Goal: Communication & Community: Answer question/provide support

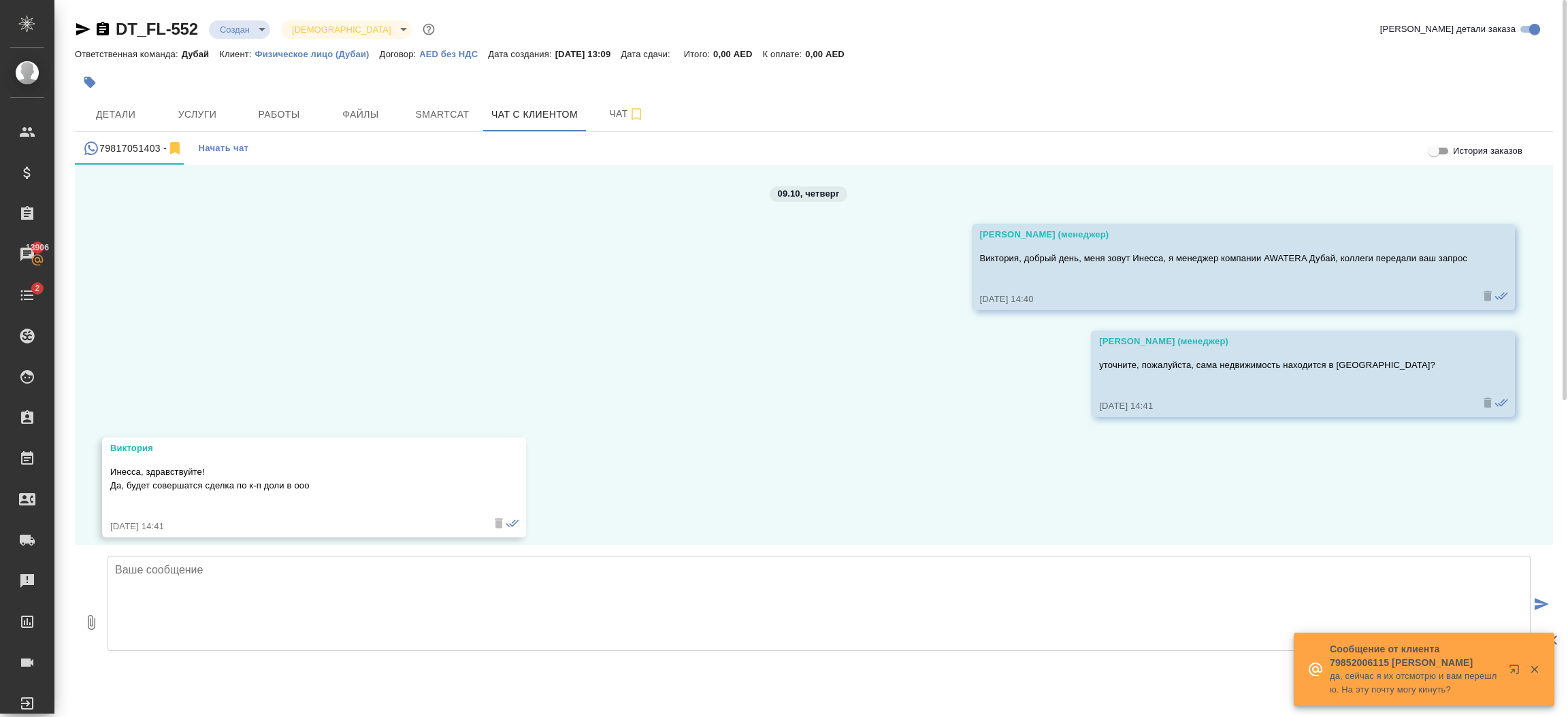
scroll to position [3332, 0]
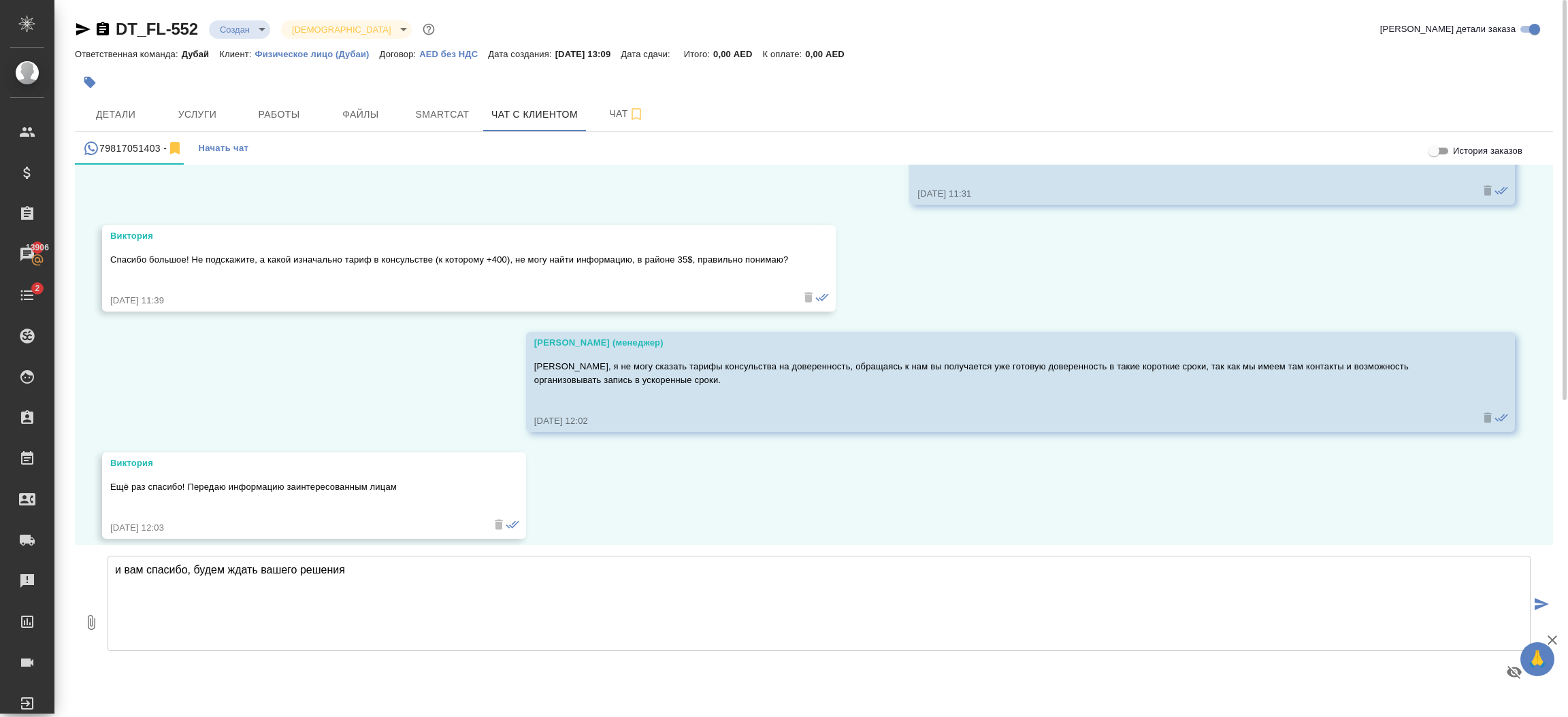
type textarea "и вам спасибо, будем ждать вашего решения"
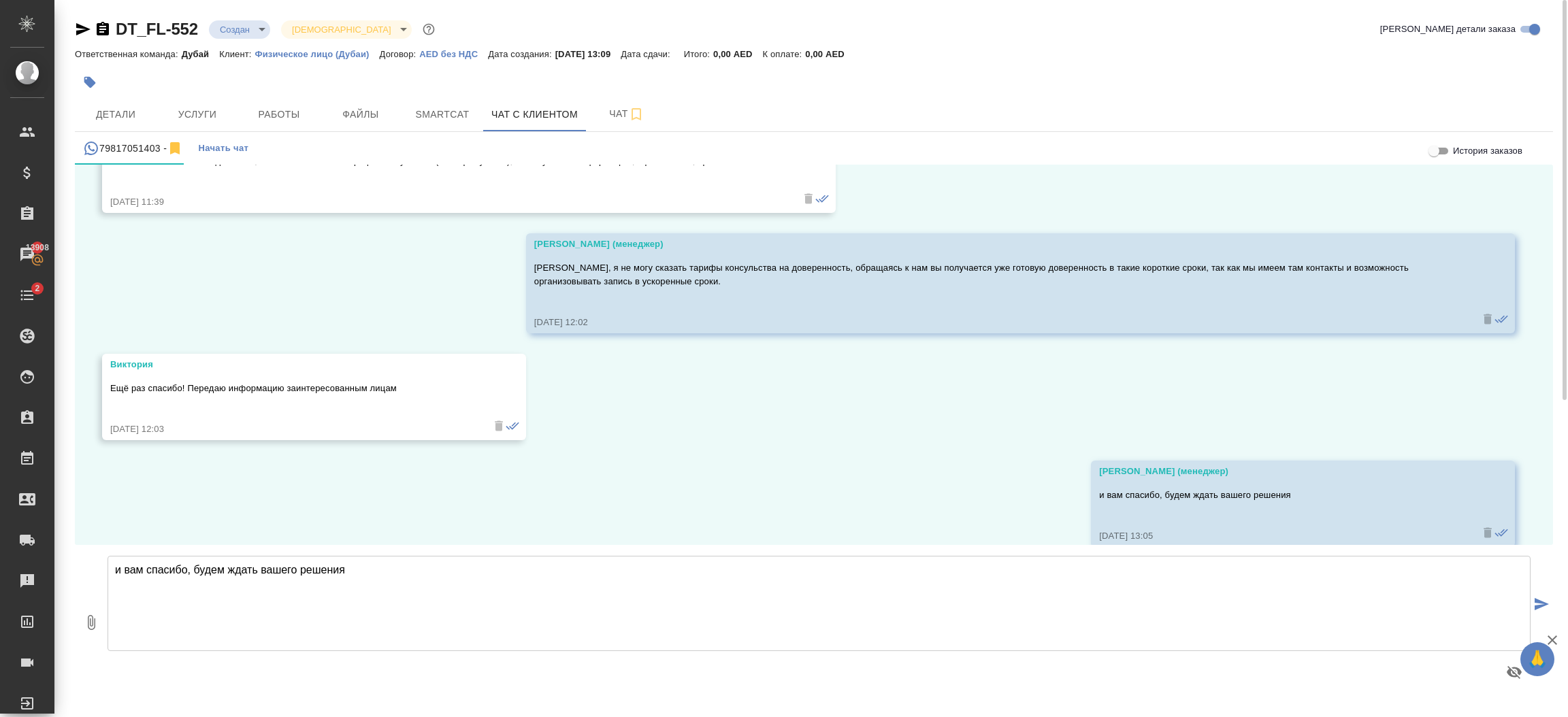
scroll to position [3438, 0]
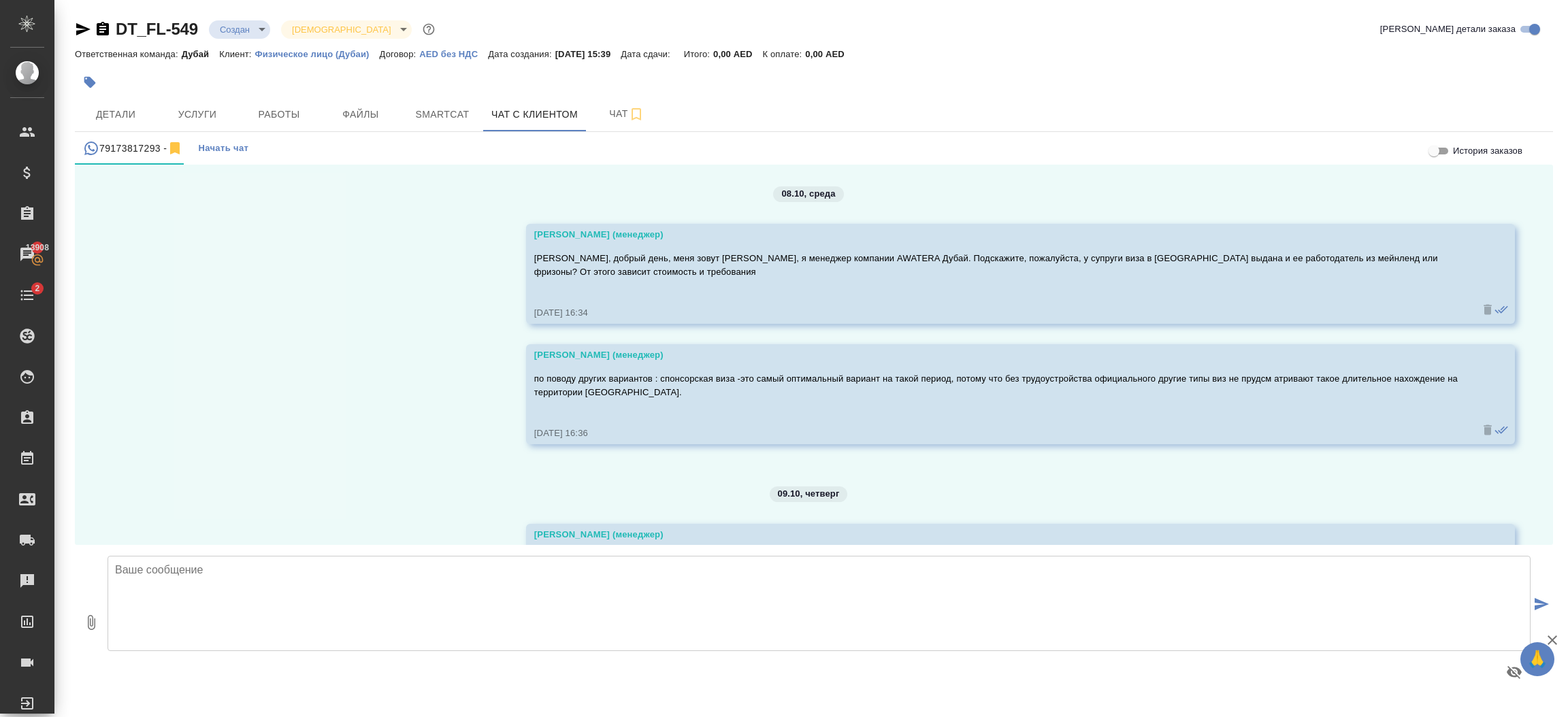
scroll to position [441, 0]
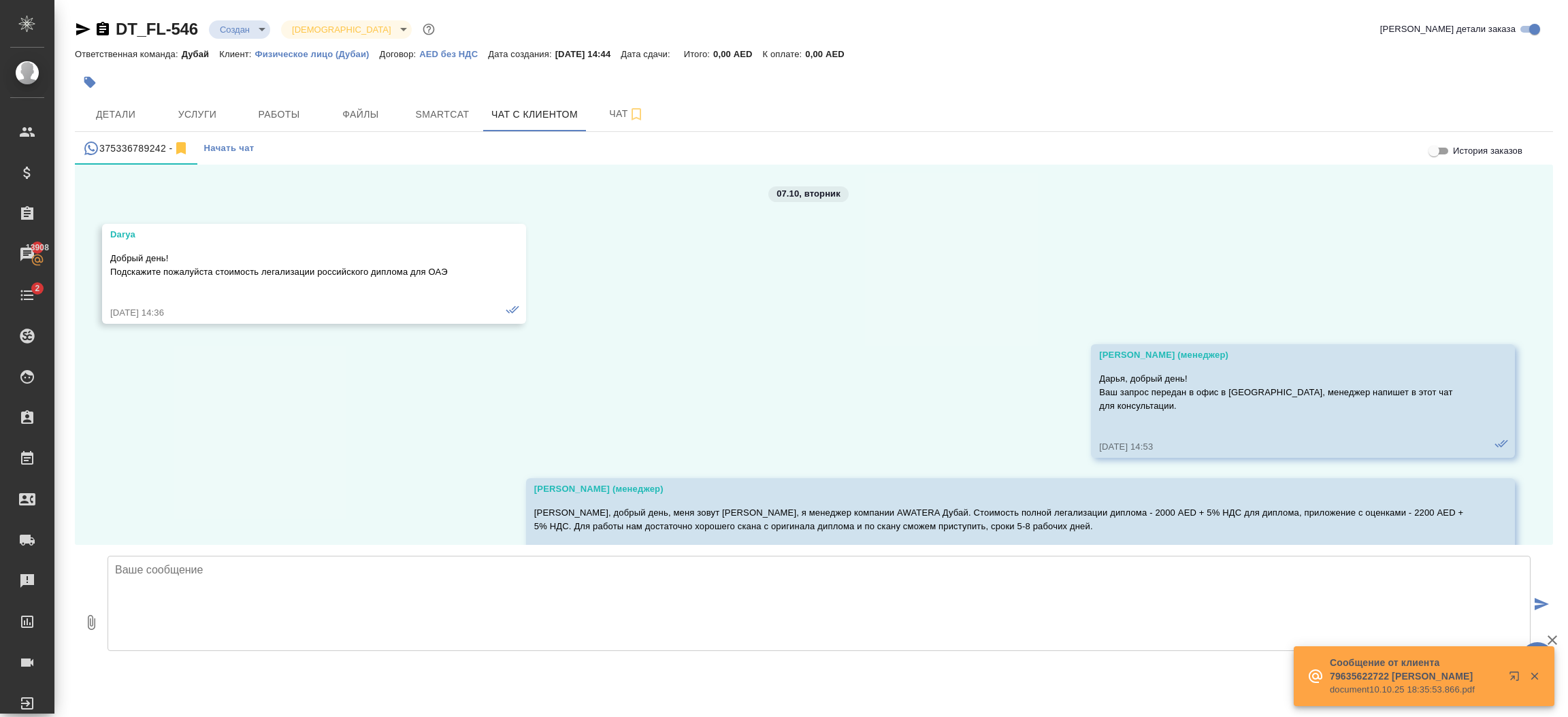
scroll to position [1334, 0]
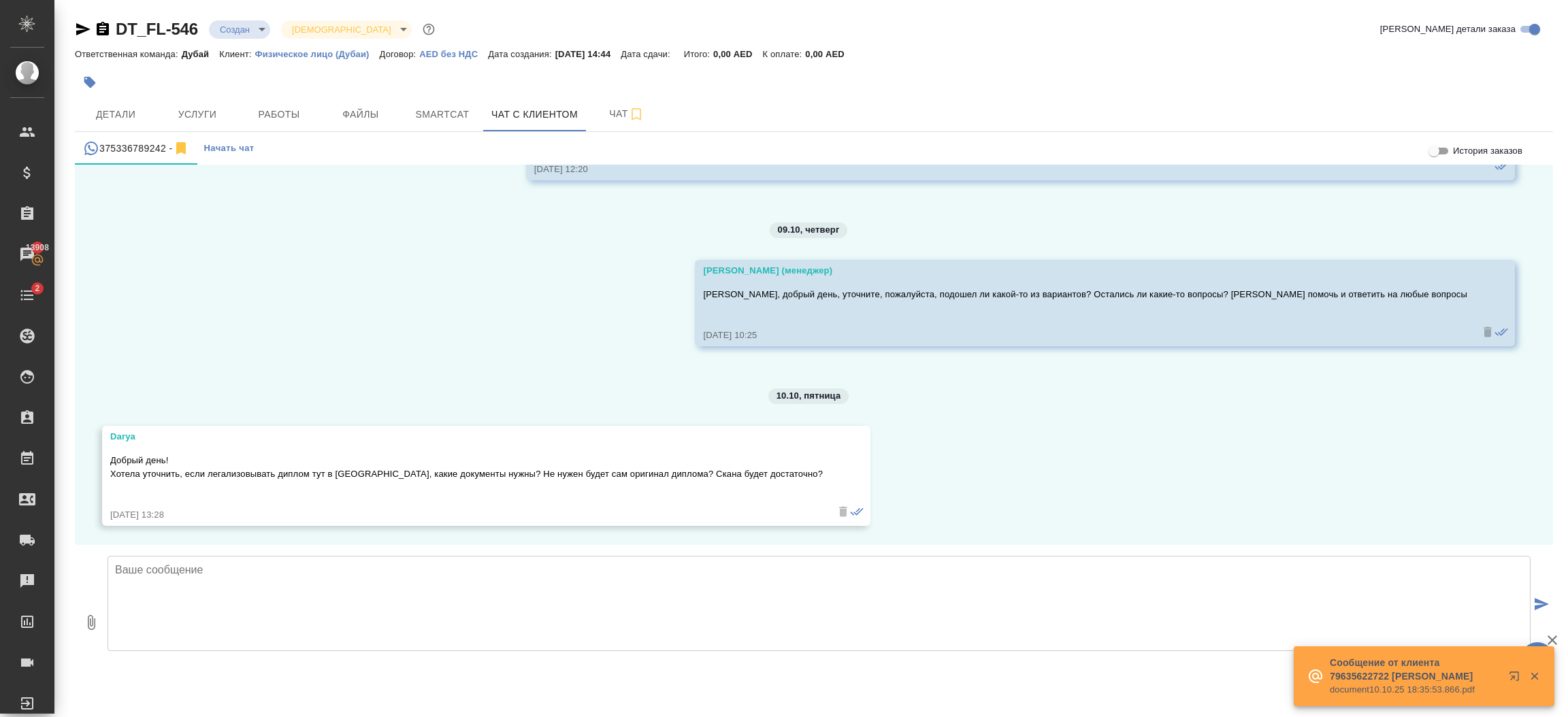
click at [406, 569] on textarea at bounding box center [819, 604] width 1423 height 95
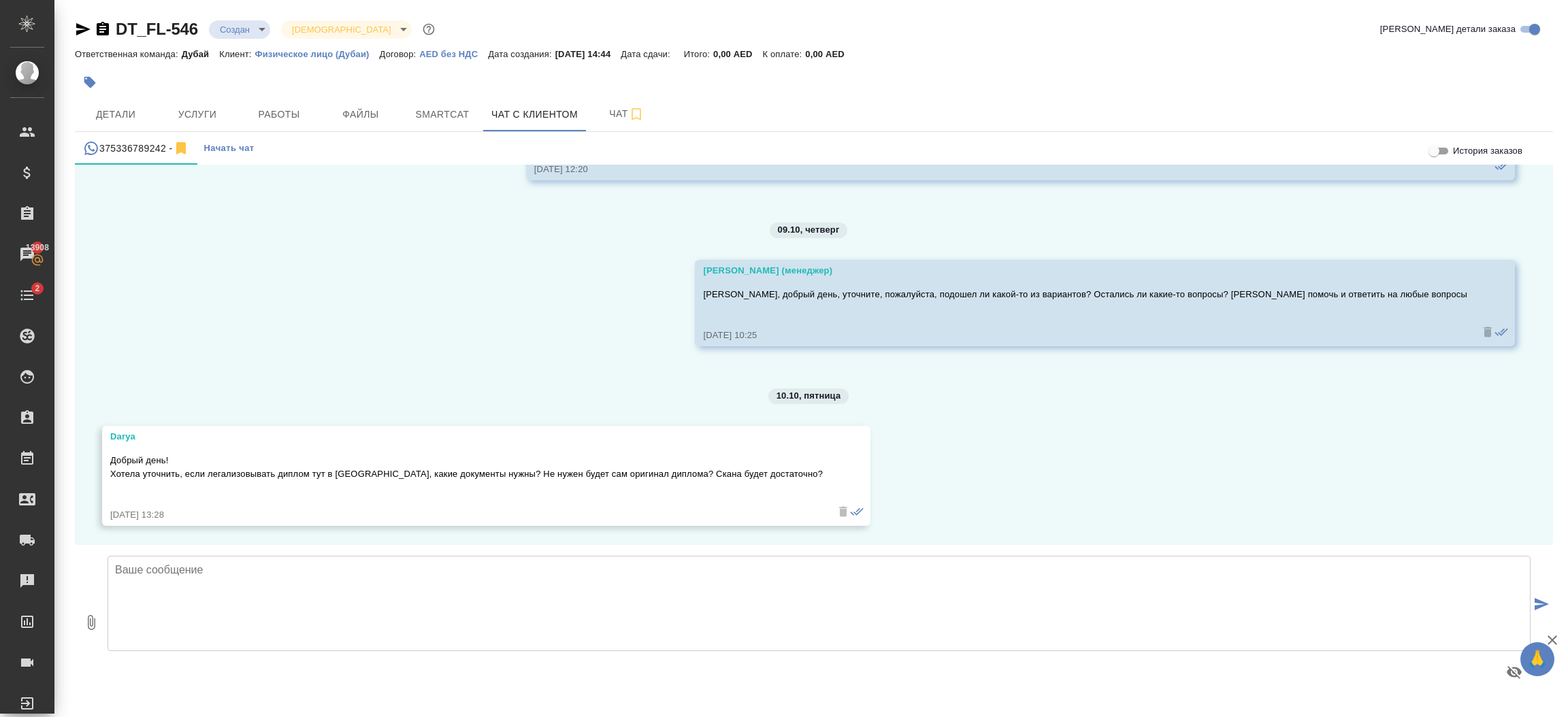
click at [406, 569] on textarea at bounding box center [819, 604] width 1423 height 95
click at [786, 589] on textarea at bounding box center [819, 604] width 1423 height 95
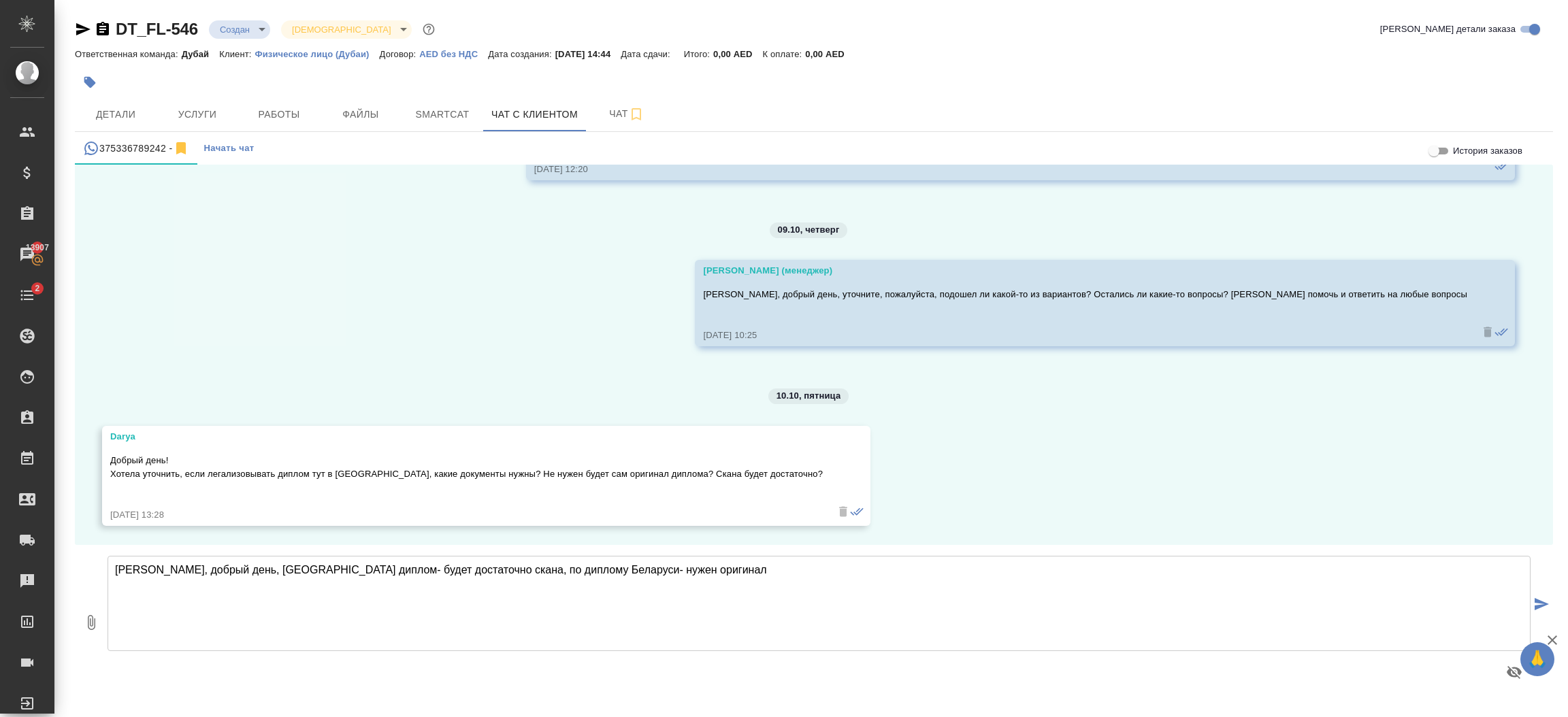
type textarea "[PERSON_NAME], добрый день, [GEOGRAPHIC_DATA] диплом- будет достаточно скана, п…"
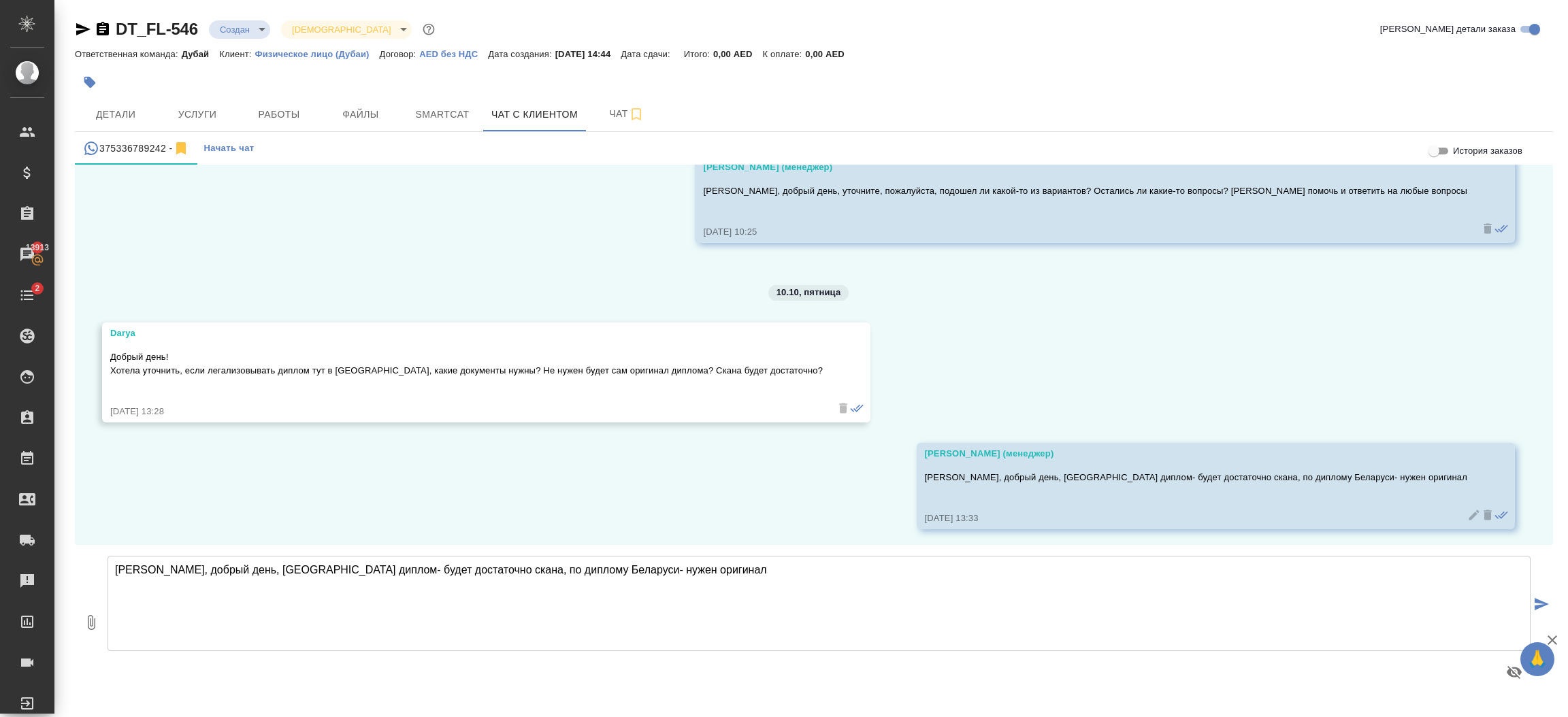
scroll to position [1441, 0]
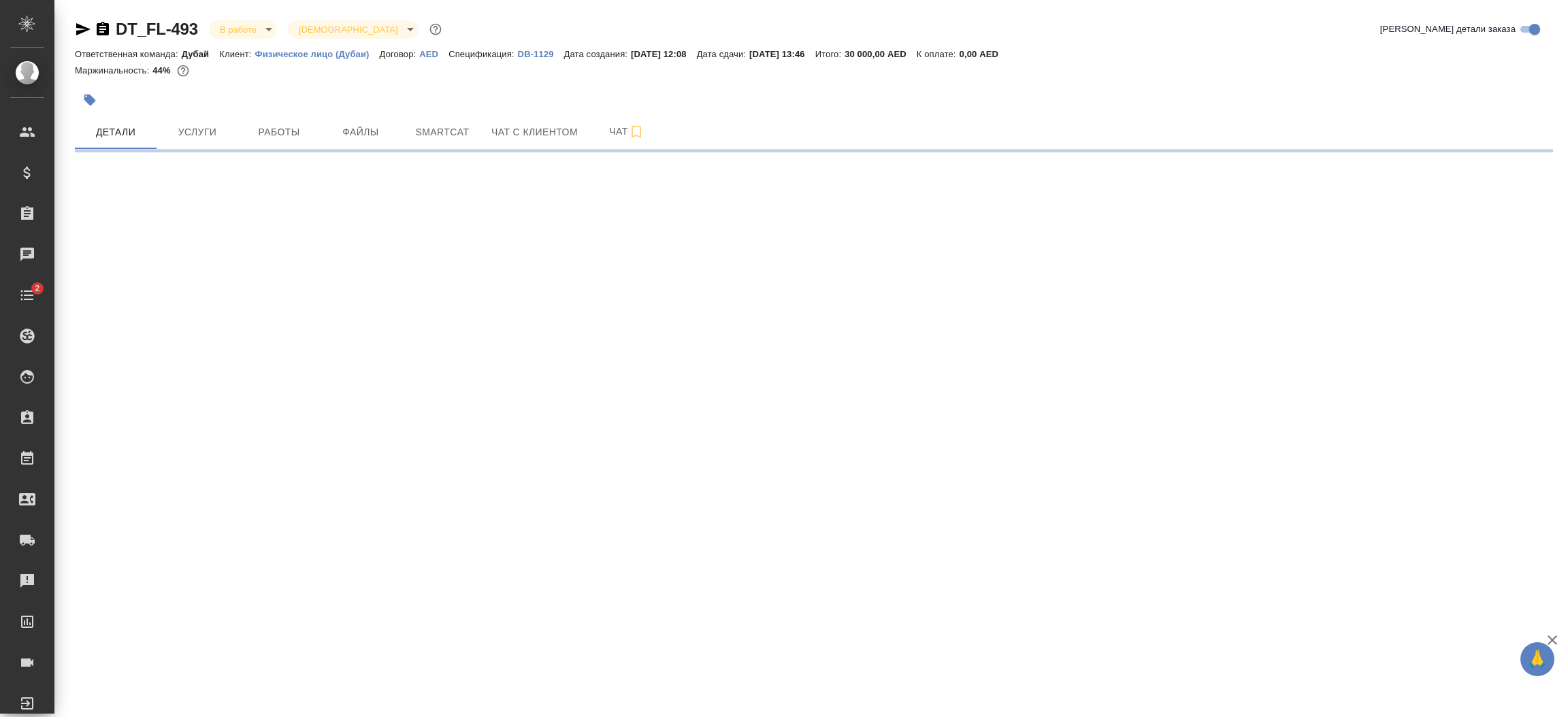
select select "RU"
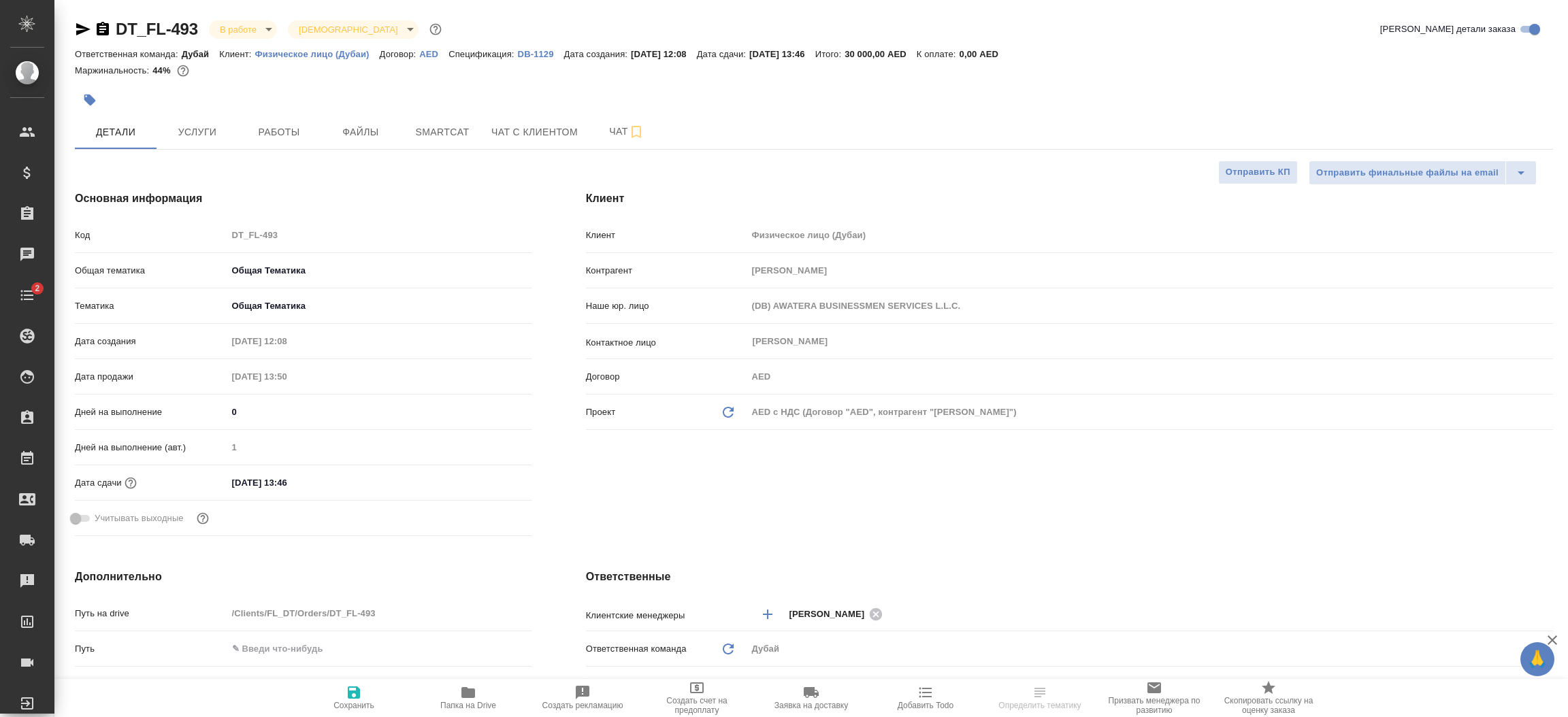
type textarea "x"
type input "Solokha Petro"
click at [824, 477] on div "Клиент Клиент Физическое лицо (Дубаи) Контрагент Alexander Shitikov Наше юр. ли…" at bounding box center [1069, 366] width 1022 height 406
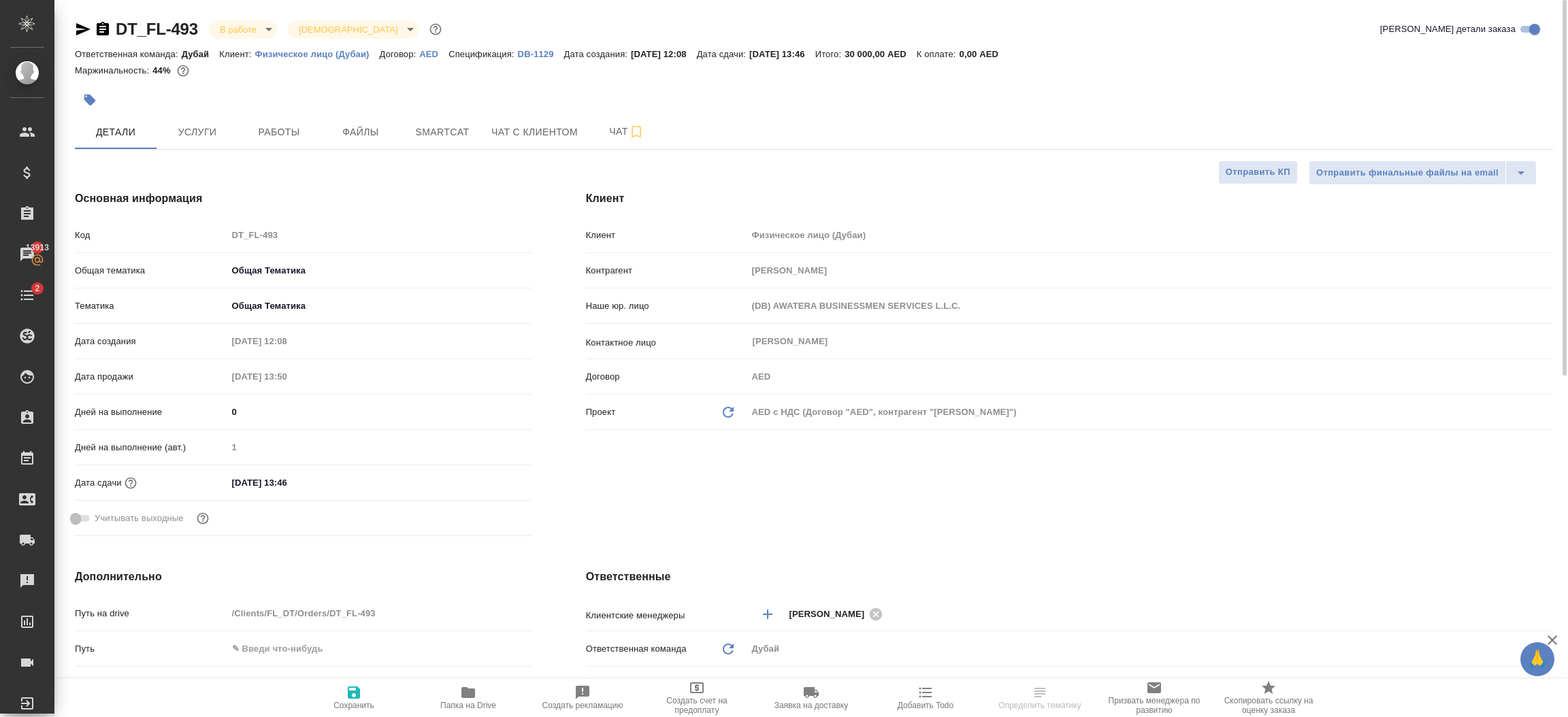
click at [75, 29] on icon "button" at bounding box center [82, 29] width 17 height 17
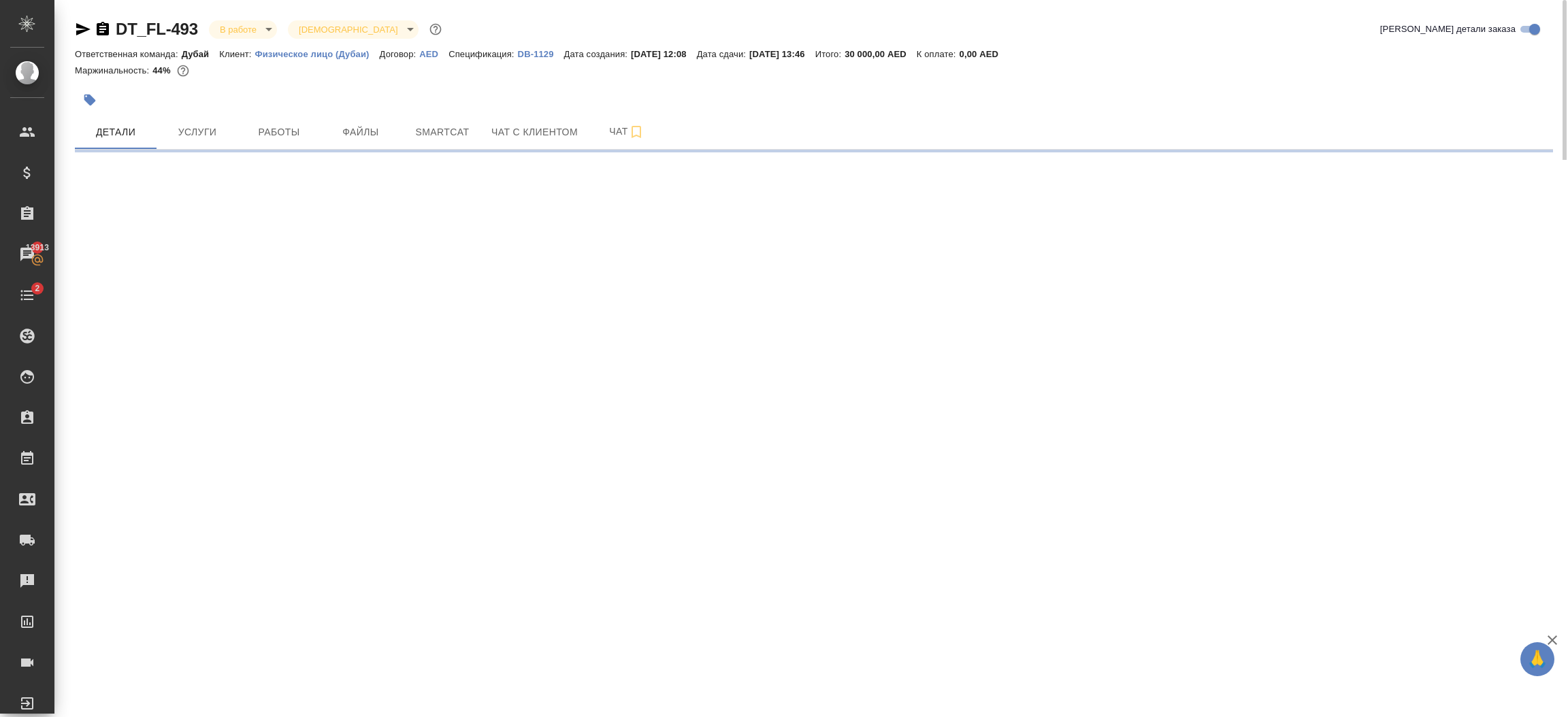
select select "RU"
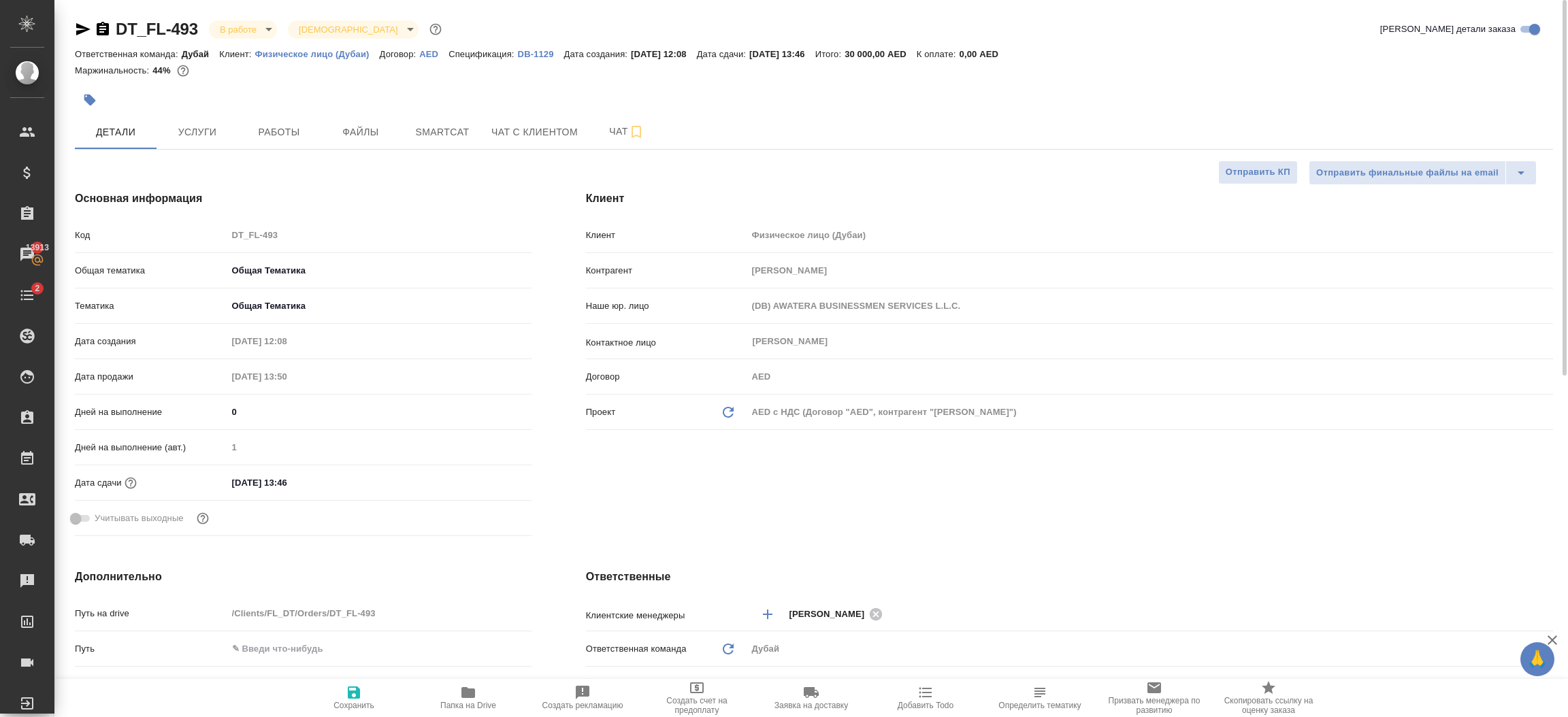
type textarea "x"
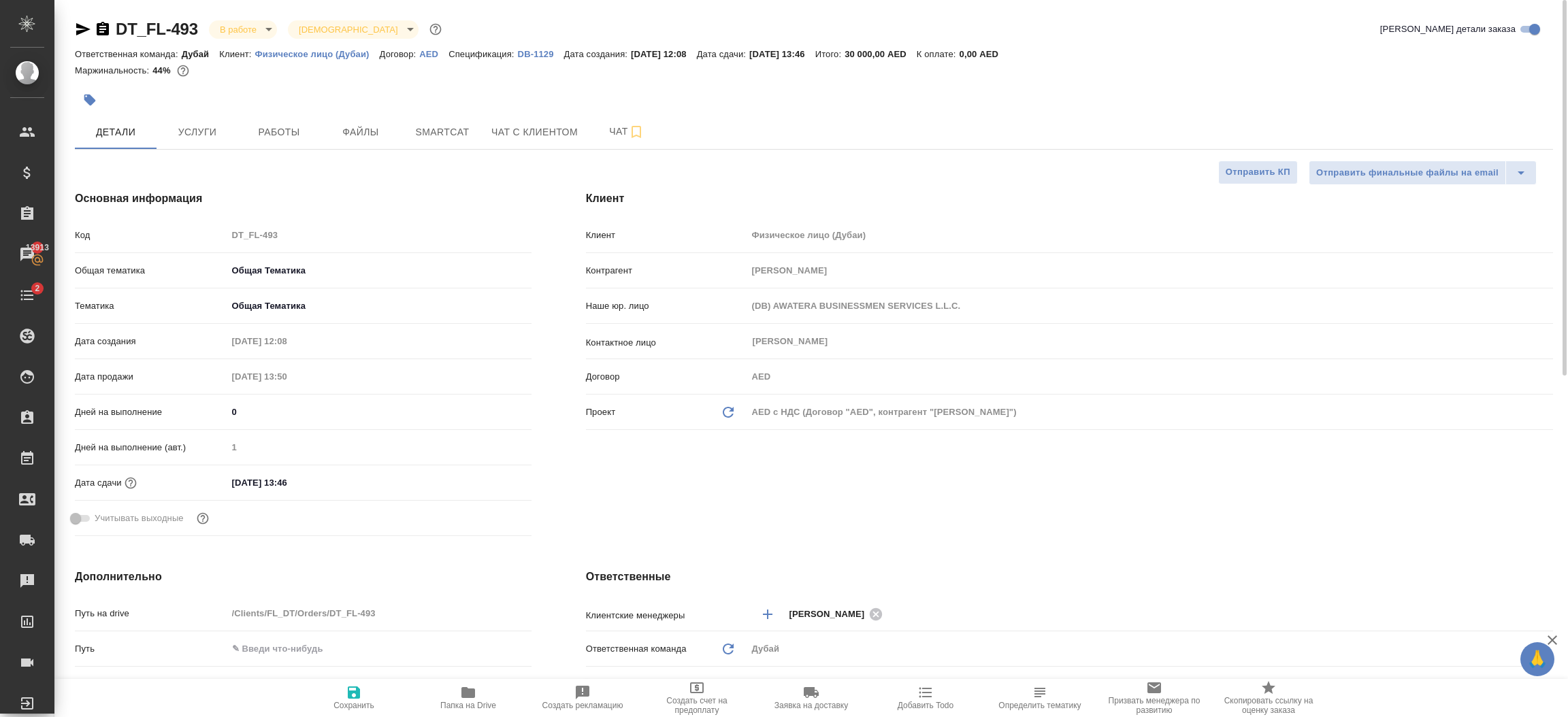
type textarea "x"
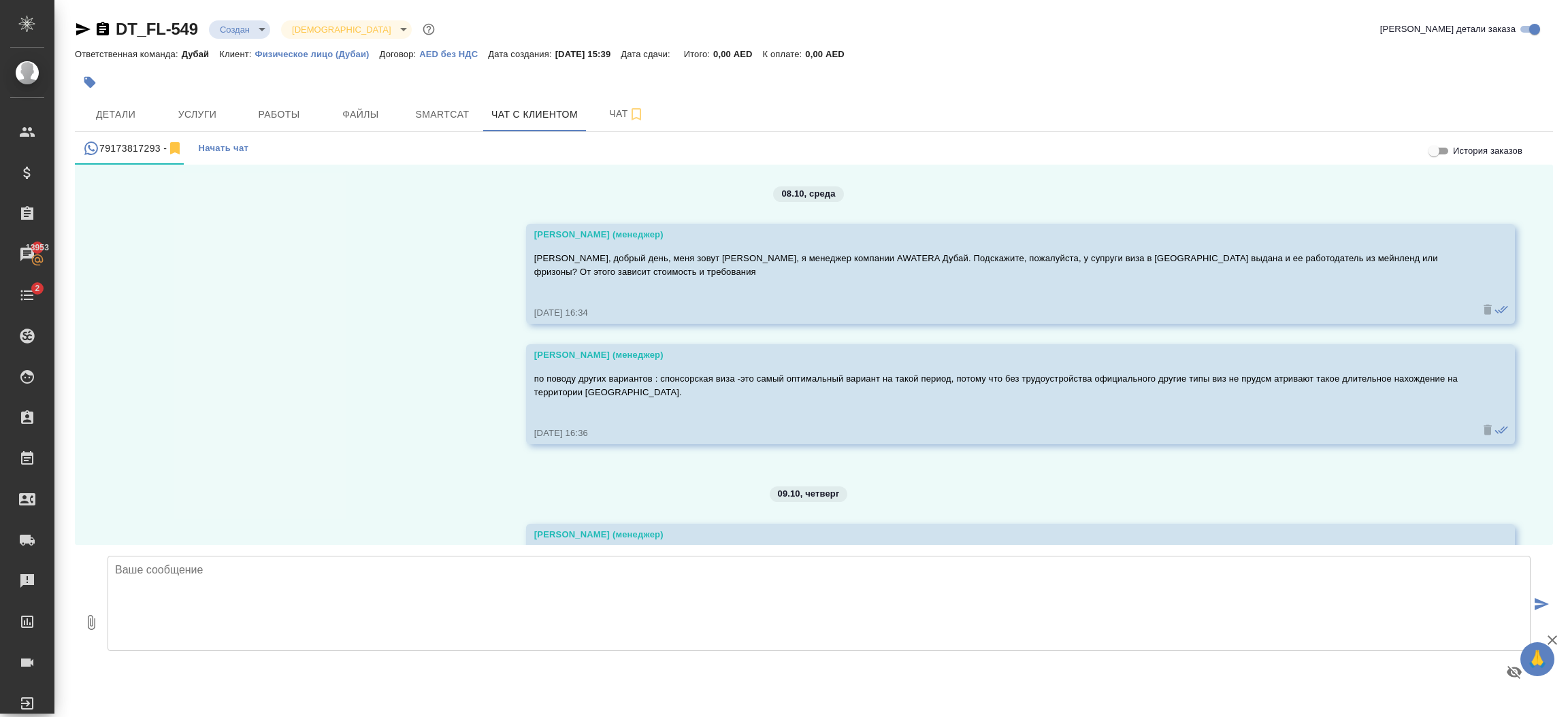
scroll to position [621, 0]
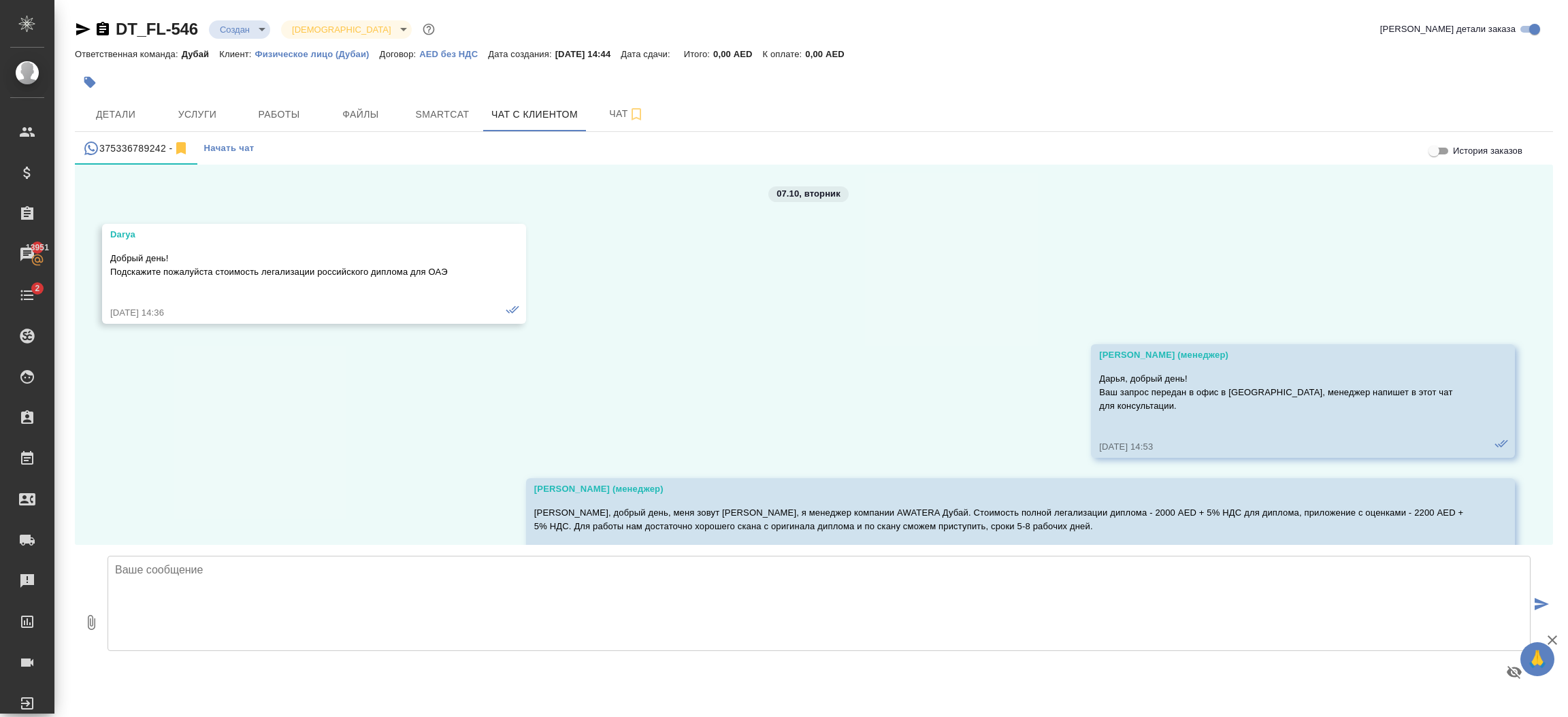
scroll to position [1548, 0]
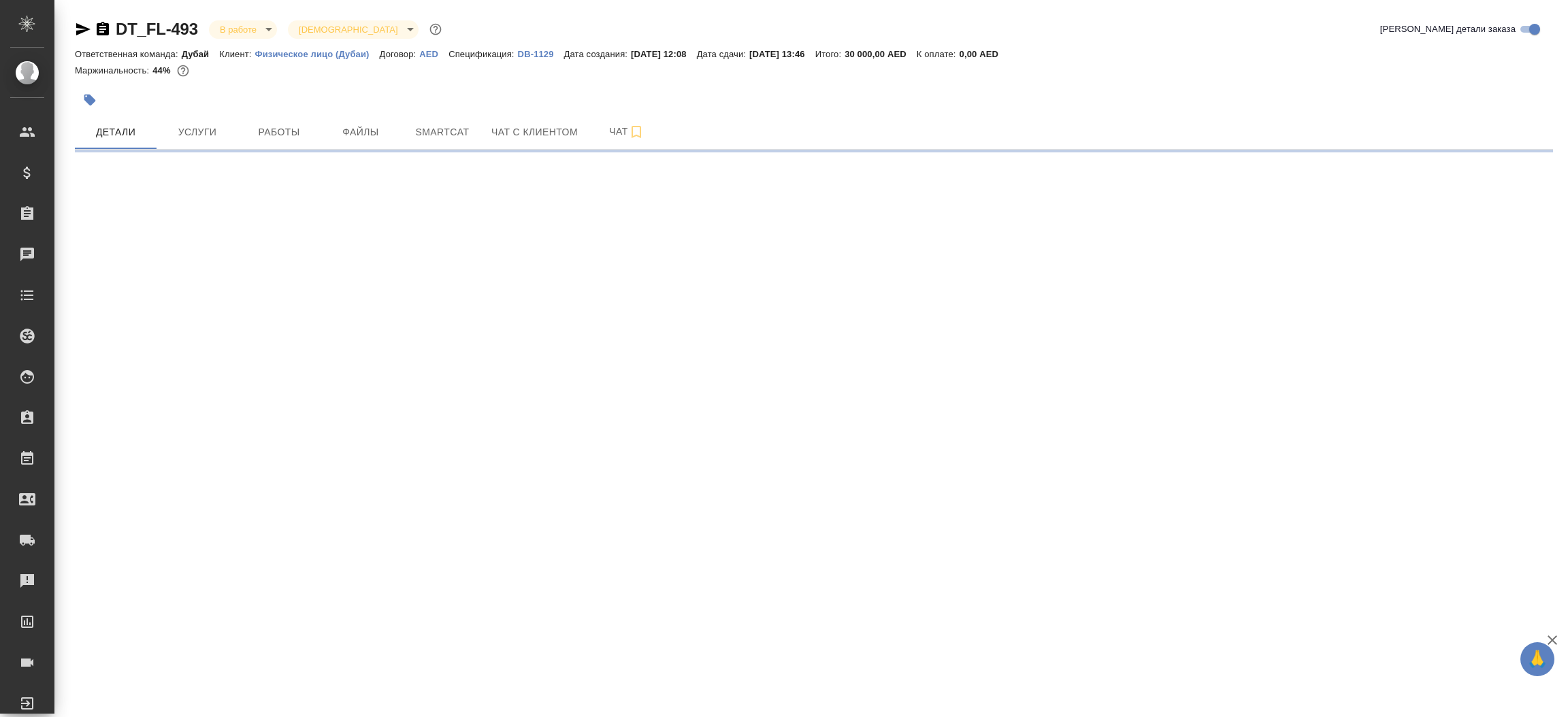
select select "RU"
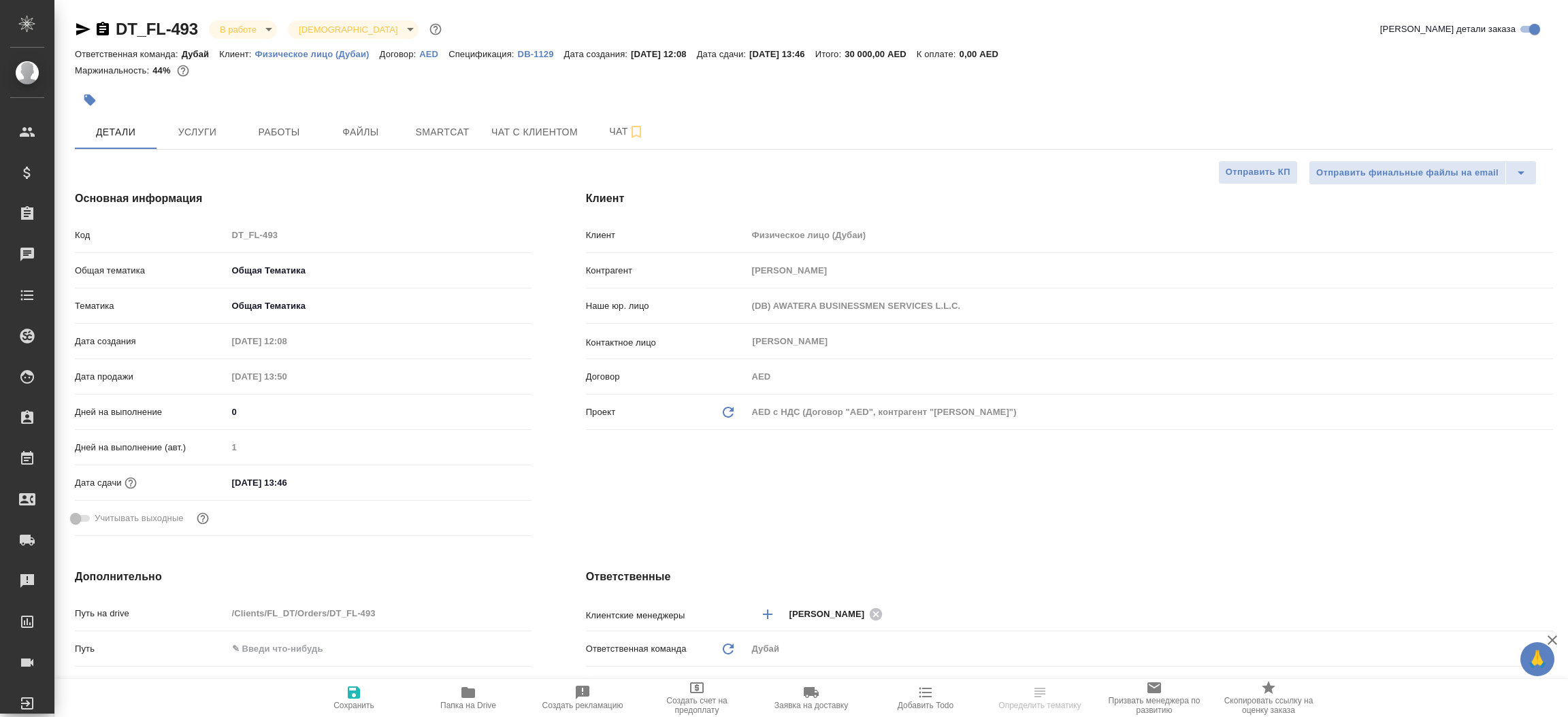
type textarea "x"
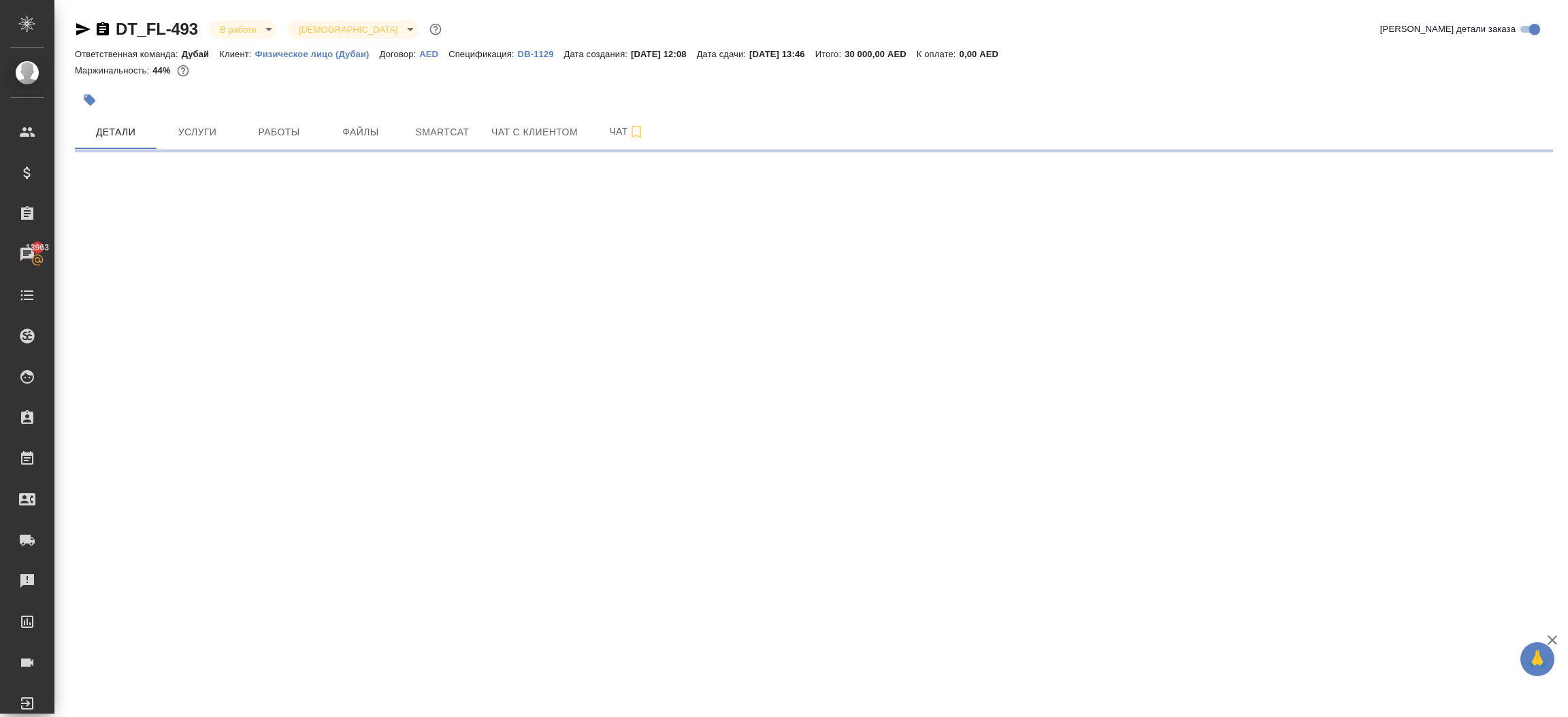
select select "RU"
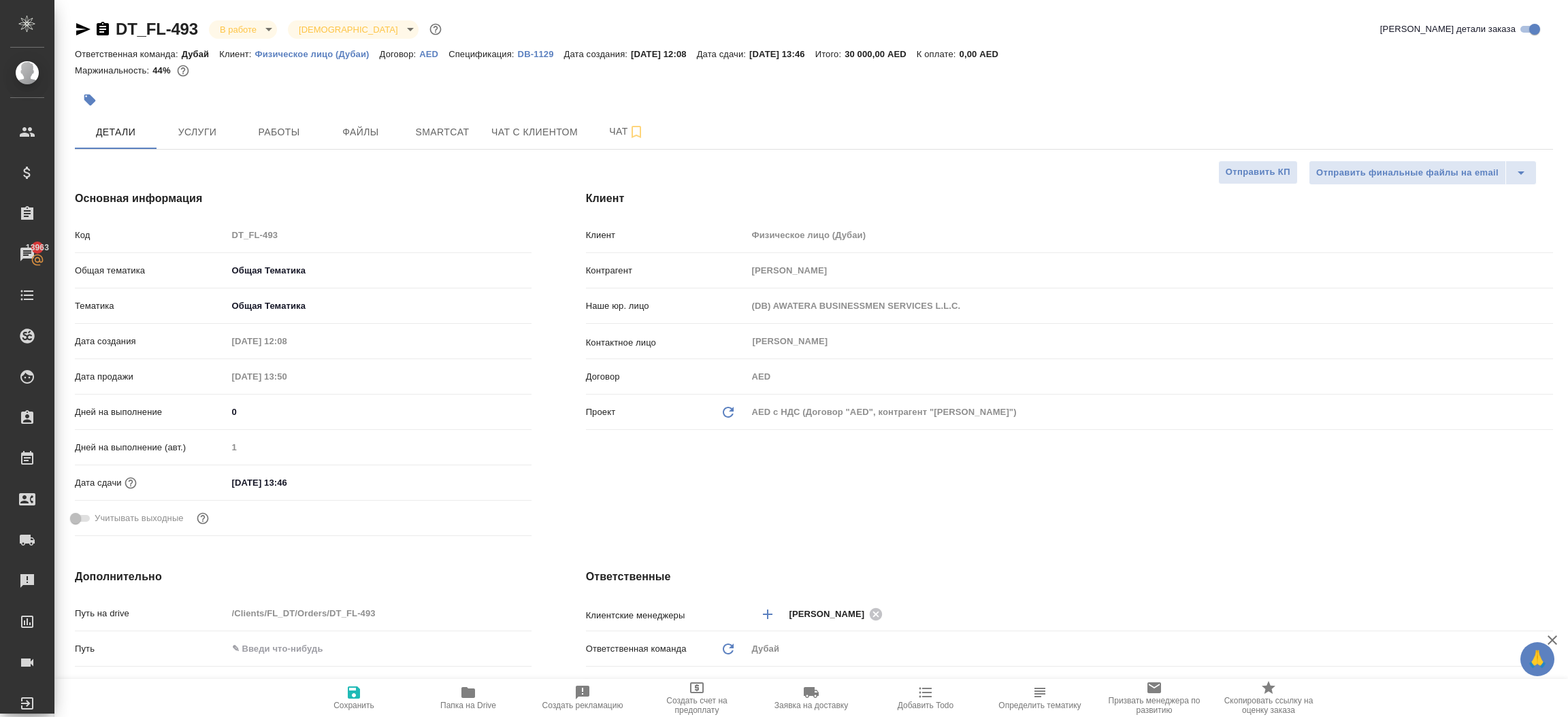
type textarea "x"
